Goal: Information Seeking & Learning: Learn about a topic

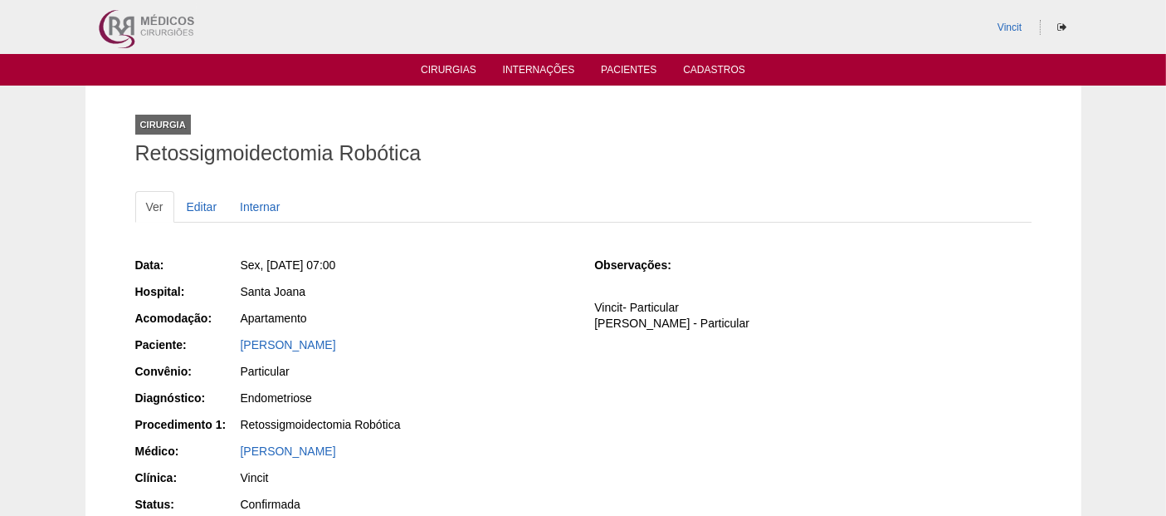
click at [441, 61] on ul "Cirurgias Internações Pacientes Cadastros" at bounding box center [583, 70] width 1166 height 32
click at [445, 70] on link "Cirurgias" at bounding box center [449, 71] width 56 height 14
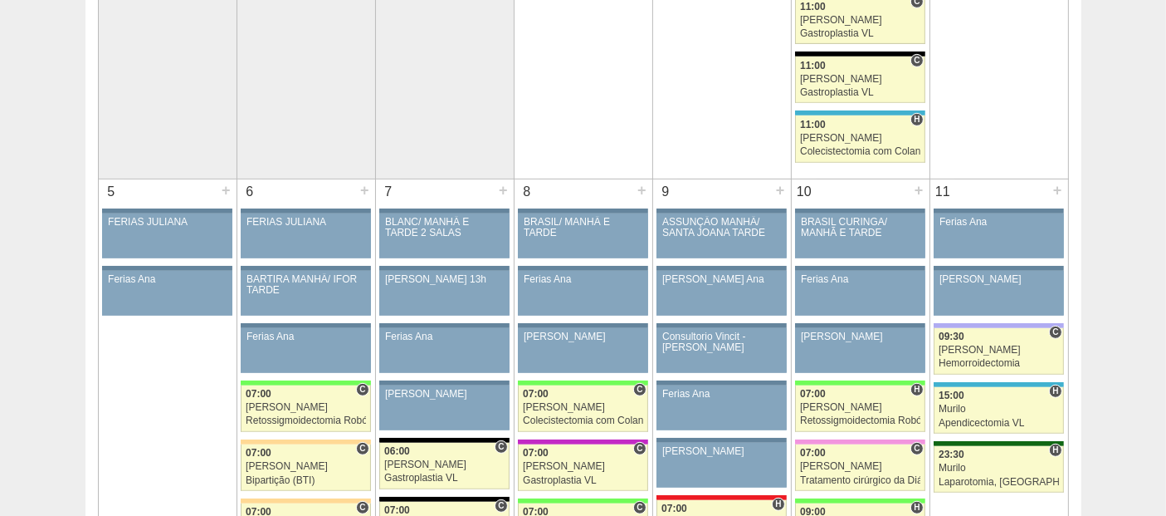
scroll to position [922, 0]
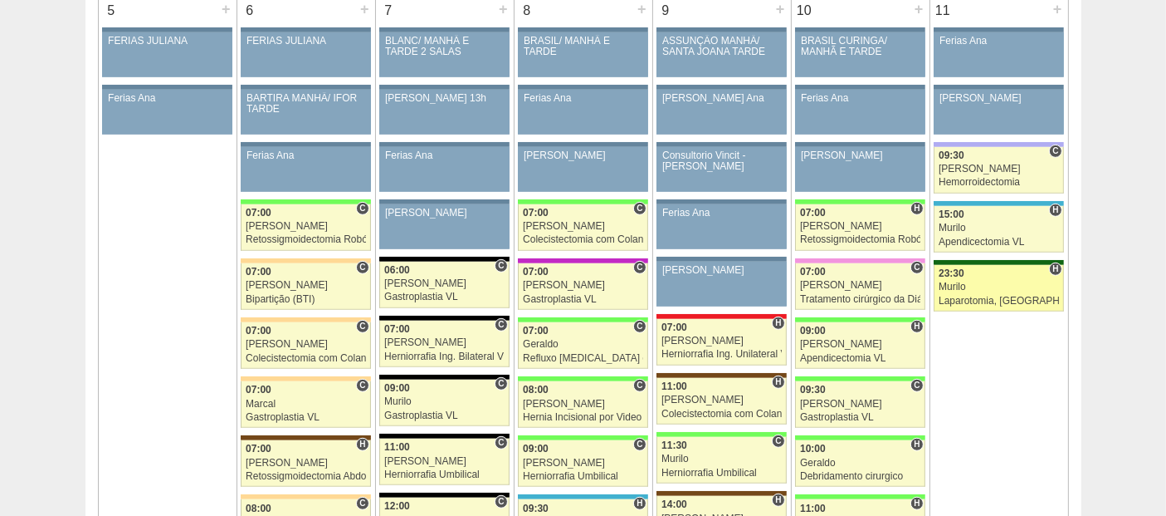
click at [1009, 269] on div "23:30" at bounding box center [999, 273] width 120 height 11
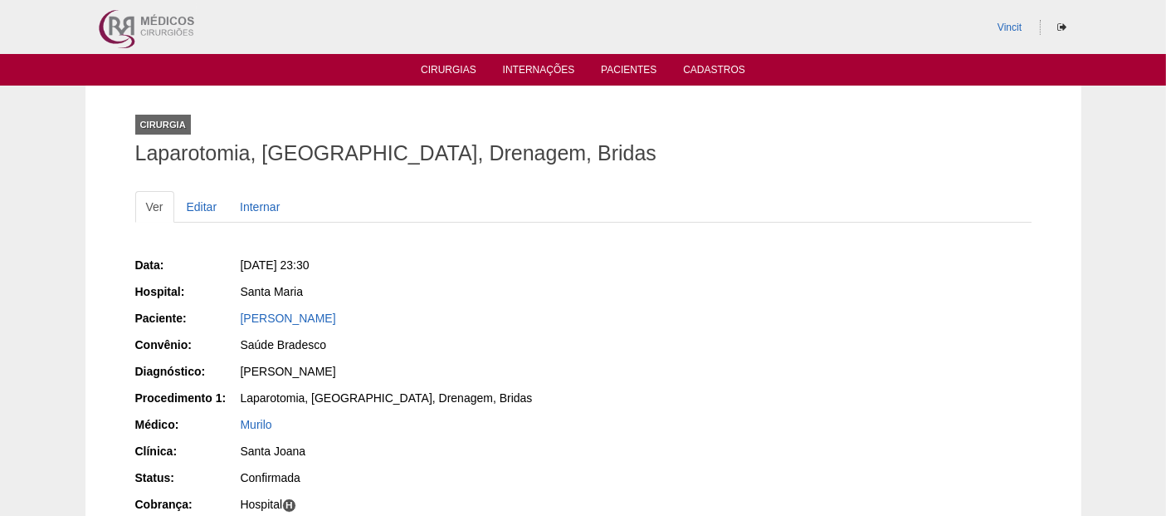
click at [357, 310] on div "Renata de Oliveira Silva" at bounding box center [406, 318] width 331 height 17
click at [336, 321] on link "Renata de Oliveira Silva" at bounding box center [288, 317] width 95 height 13
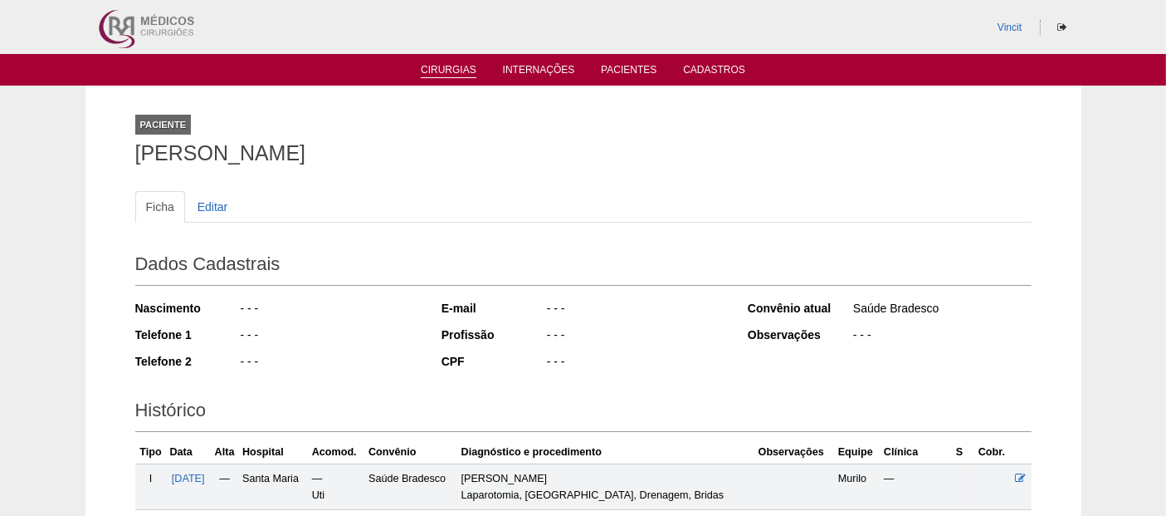
click at [461, 67] on link "Cirurgias" at bounding box center [449, 71] width 56 height 14
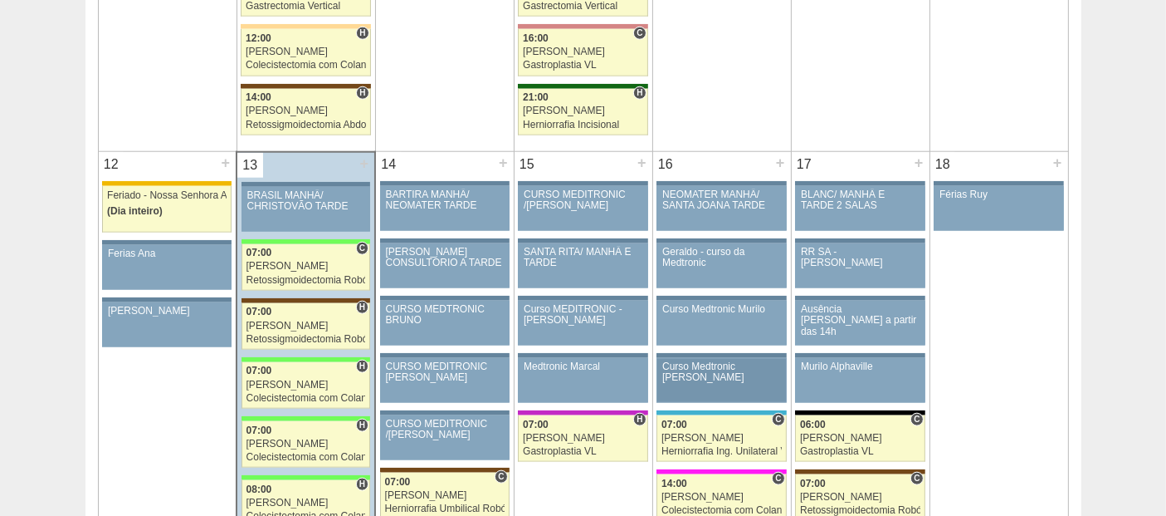
scroll to position [2029, 0]
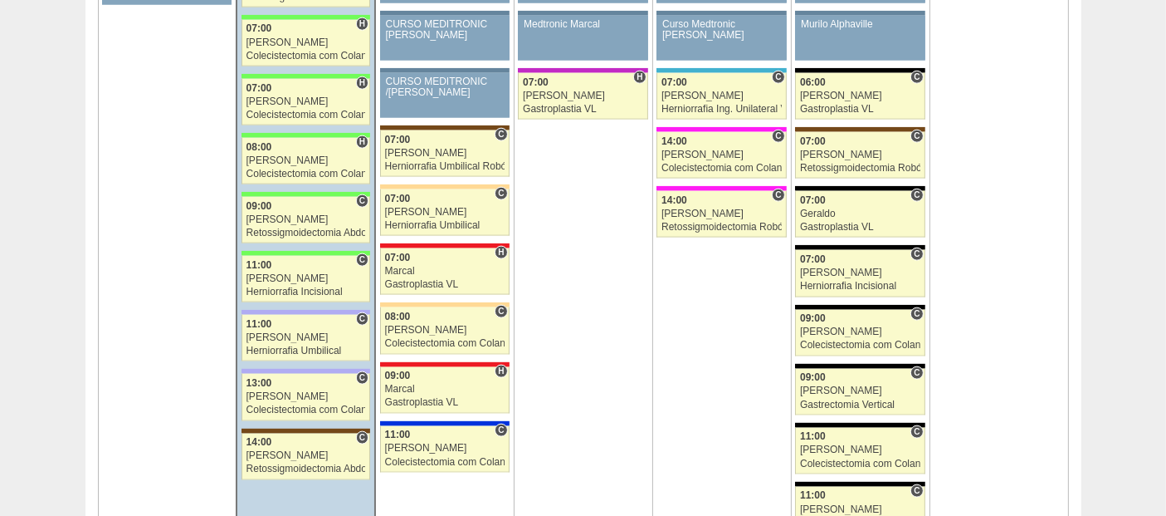
click at [540, 503] on td "15 + 89423 Renato Barretto CURSO MEDITRONIC /RENATO Paciente não informado Conv…" at bounding box center [583, 209] width 139 height 799
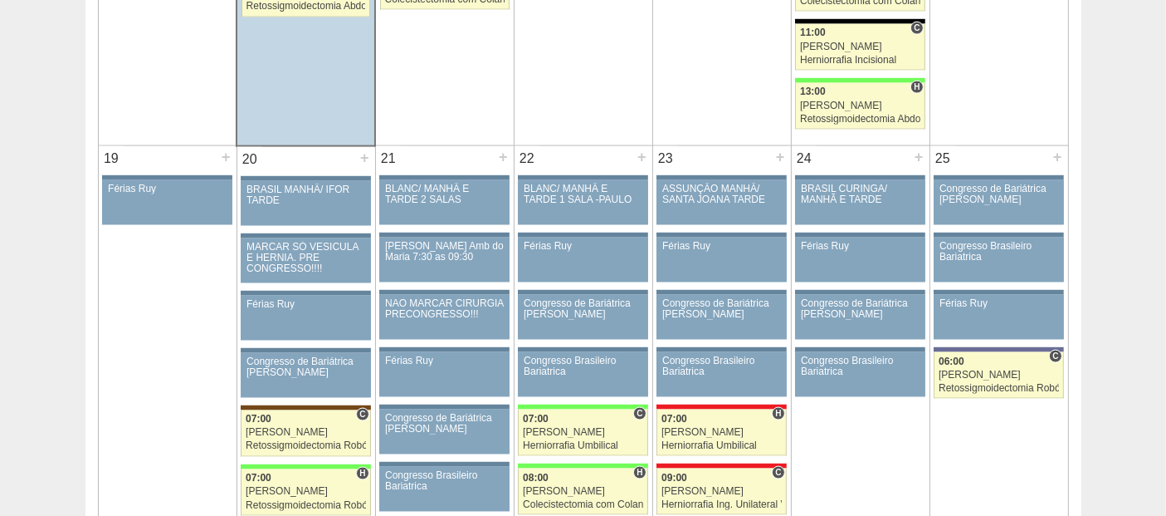
scroll to position [2767, 0]
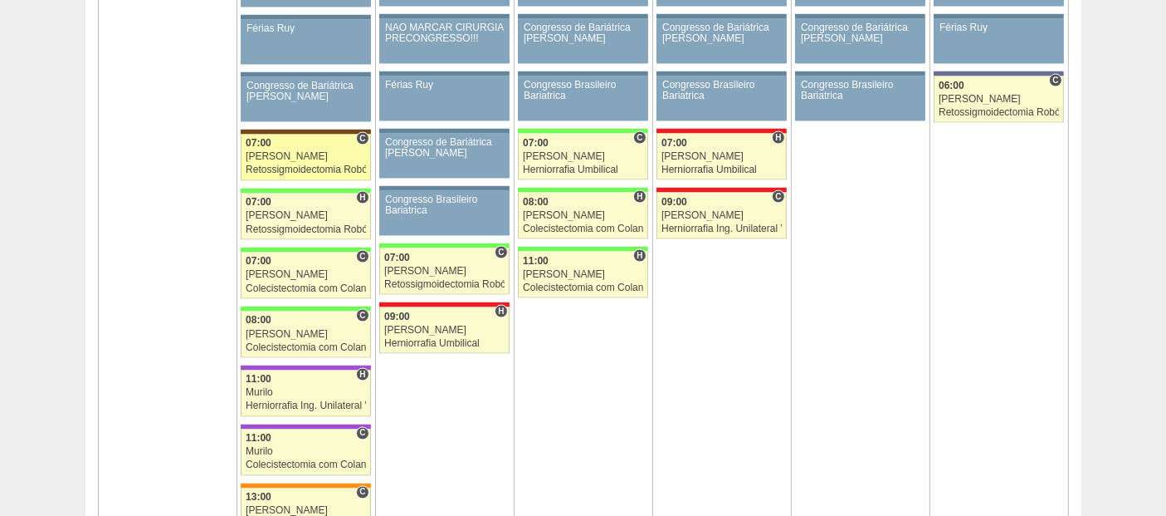
click at [329, 138] on div "07:00" at bounding box center [306, 143] width 120 height 11
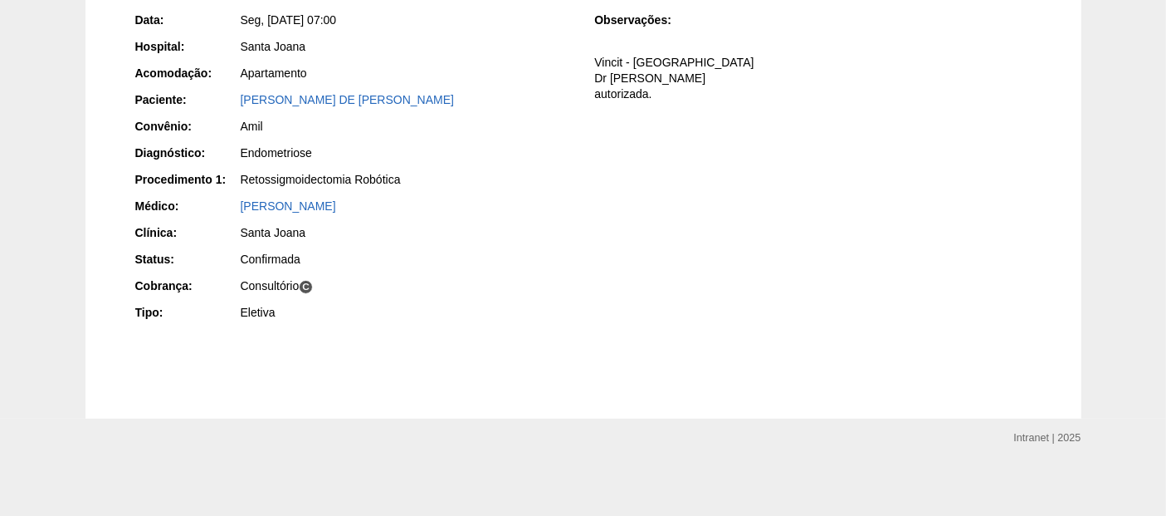
scroll to position [247, 0]
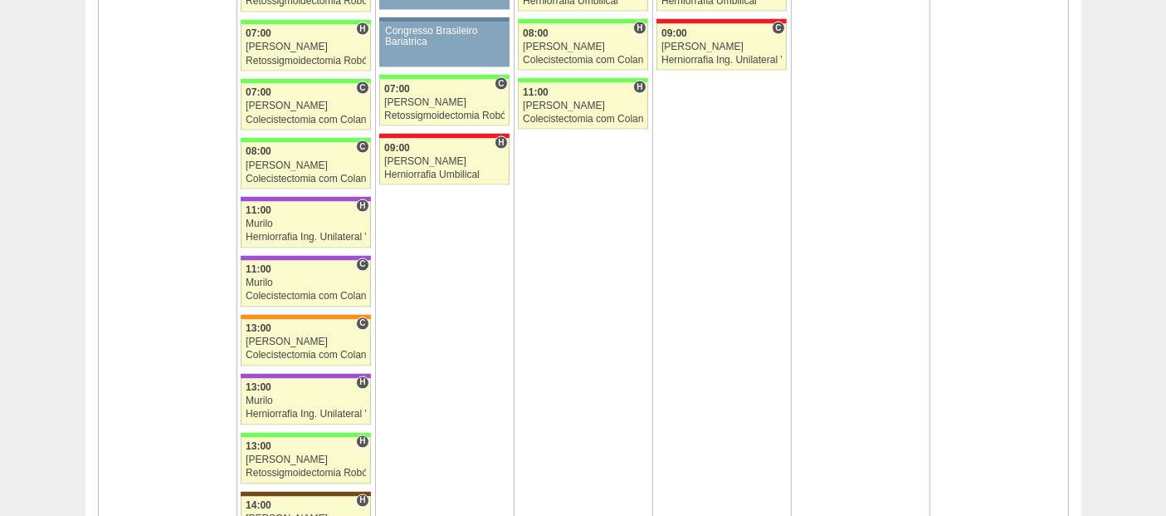
scroll to position [2675, 0]
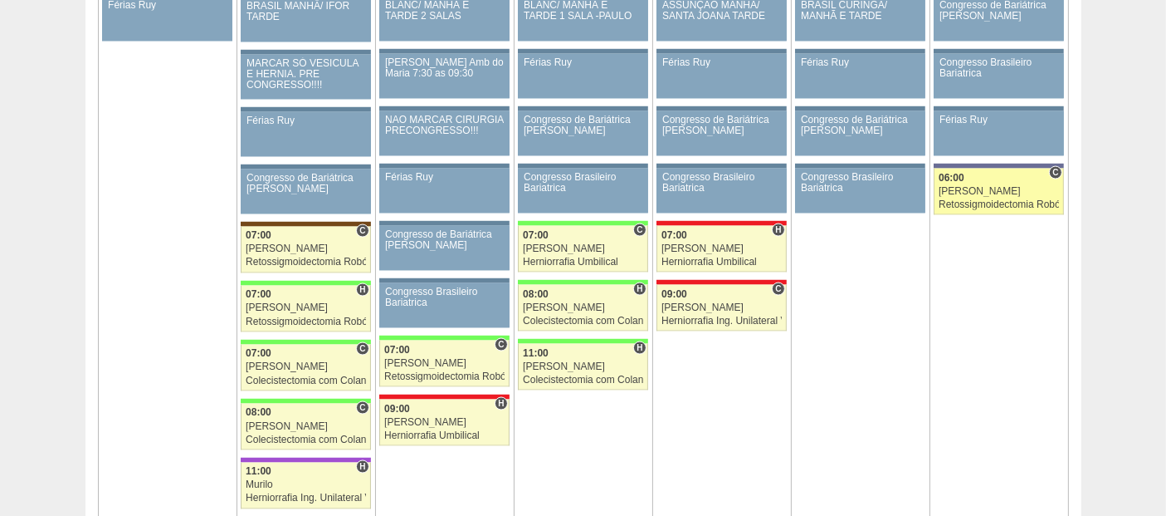
click at [986, 186] on div "[PERSON_NAME]" at bounding box center [999, 191] width 120 height 11
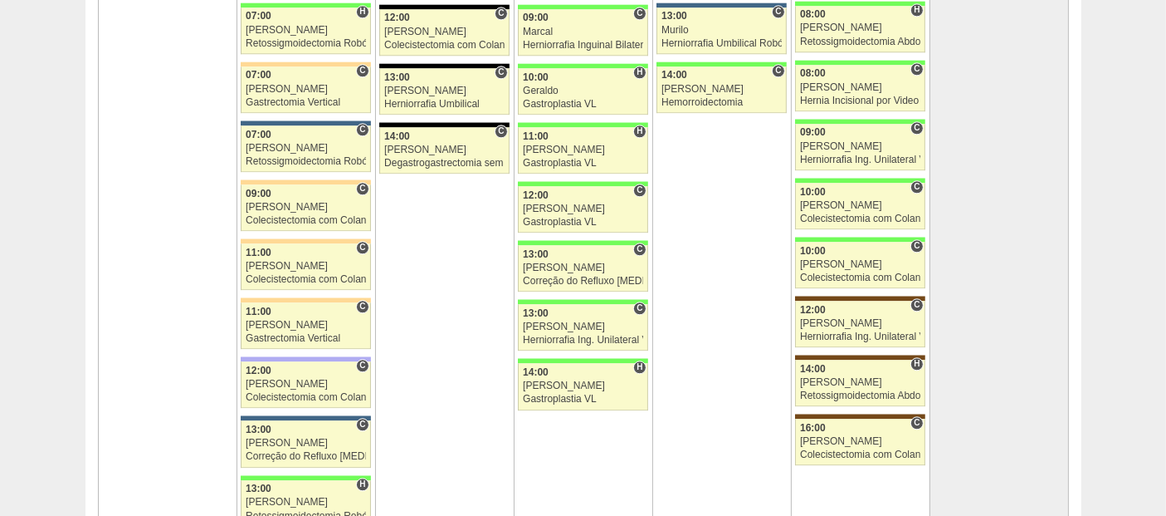
scroll to position [3874, 0]
click at [294, 142] on div "[PERSON_NAME]" at bounding box center [306, 147] width 120 height 11
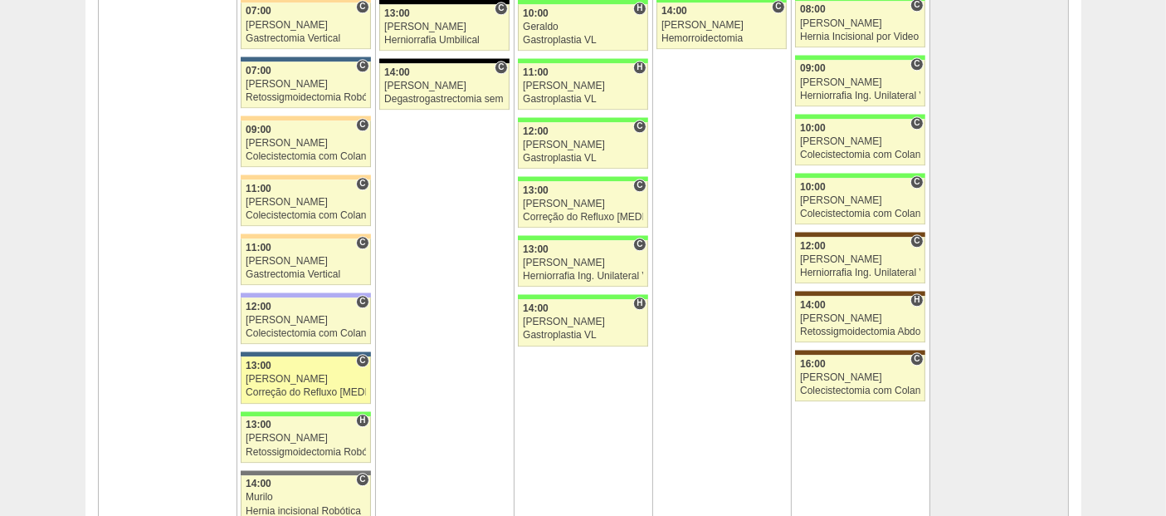
scroll to position [3966, 0]
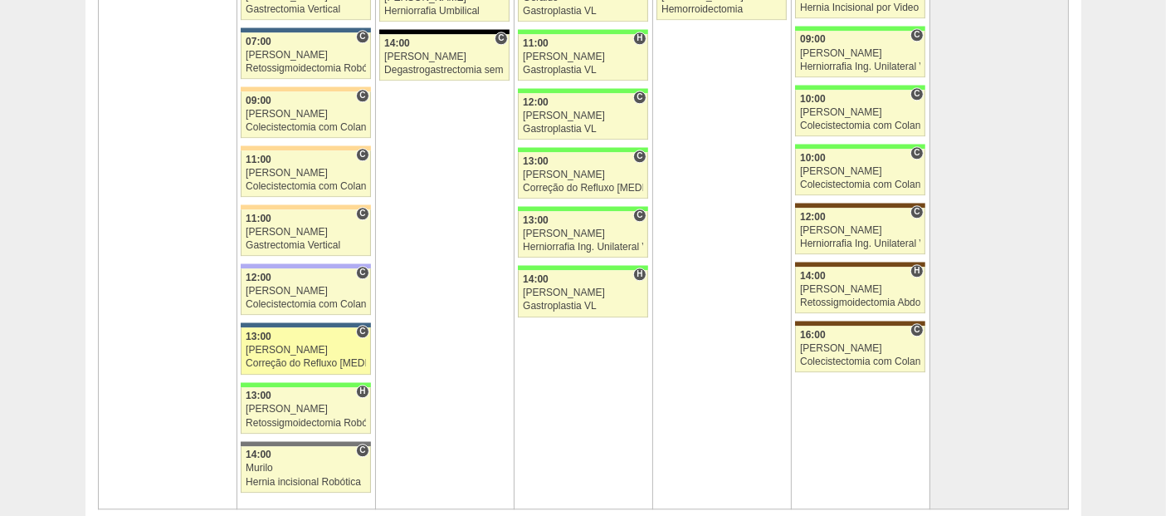
click at [301, 345] on div "[PERSON_NAME]" at bounding box center [306, 350] width 120 height 11
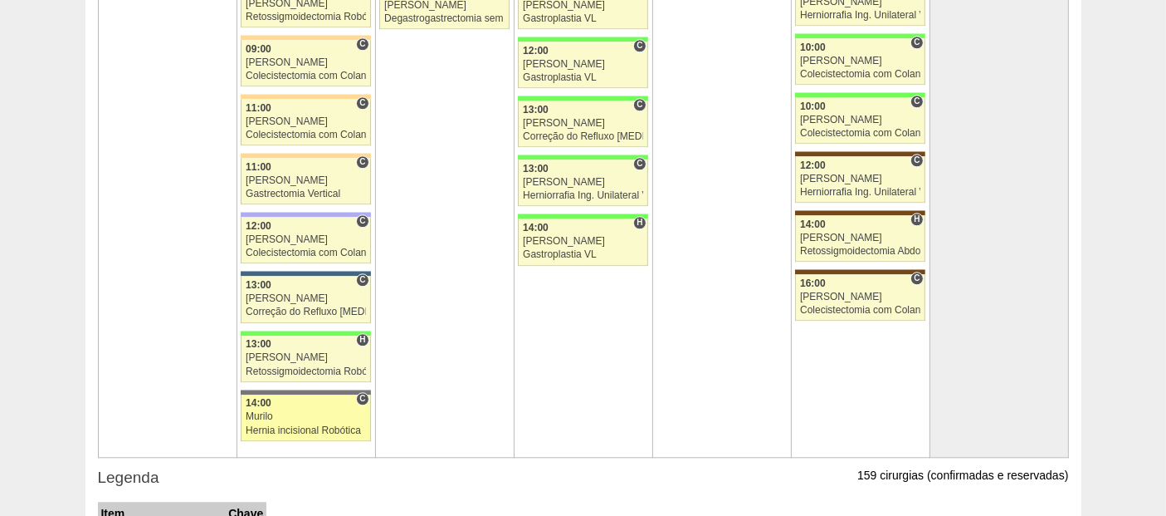
scroll to position [4058, 0]
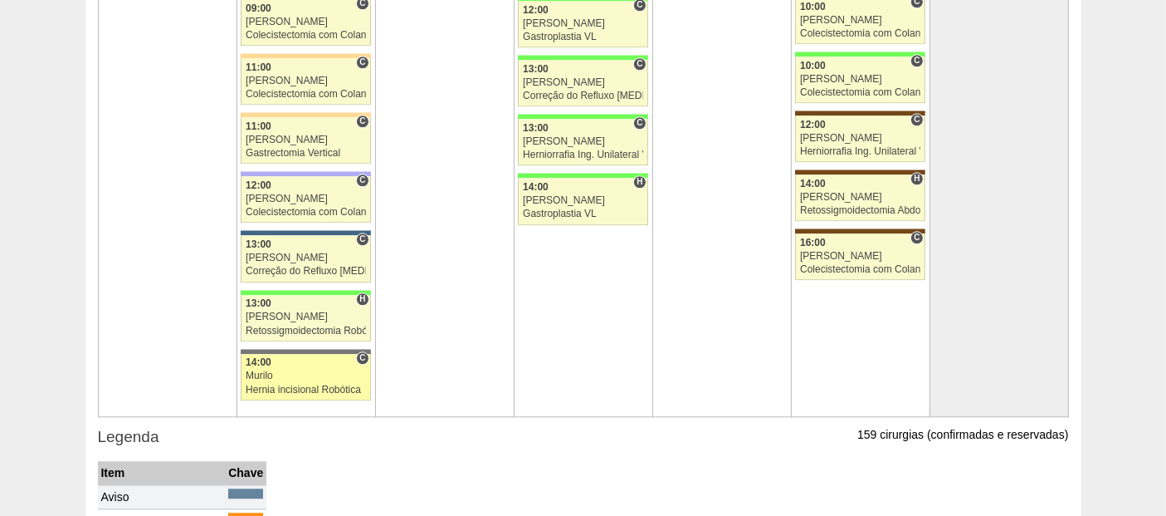
click at [291, 357] on div "14:00" at bounding box center [306, 362] width 120 height 11
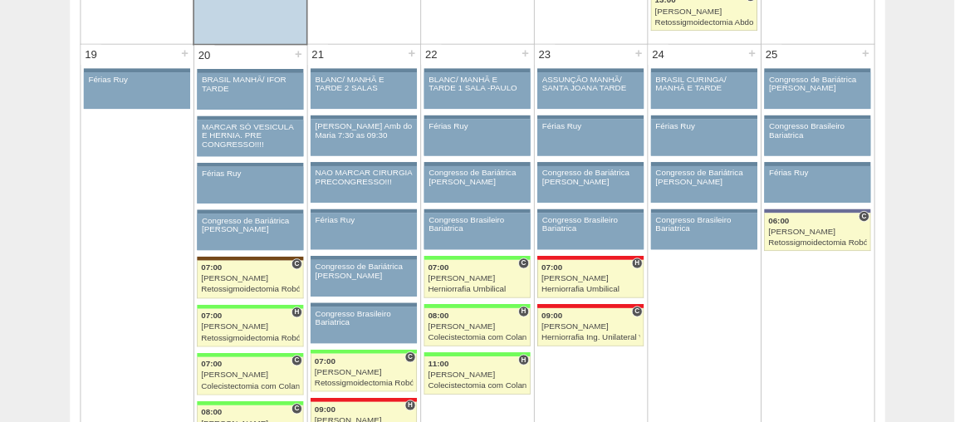
scroll to position [2582, 0]
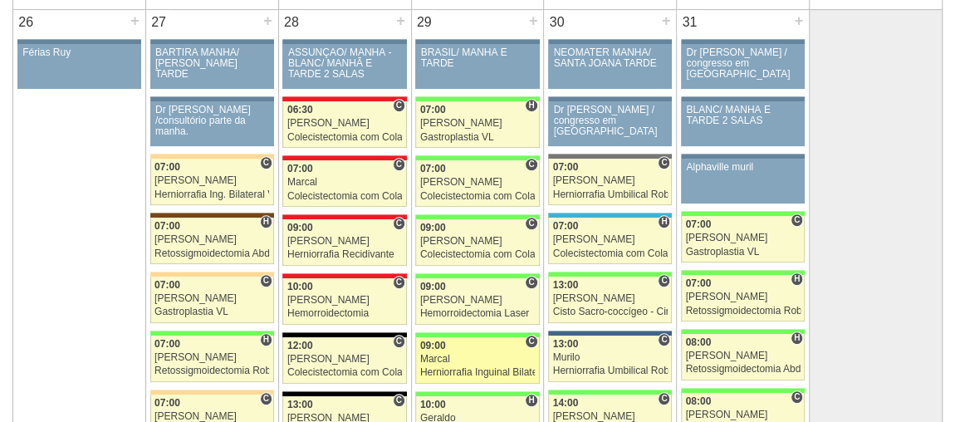
scroll to position [3564, 0]
